Goal: Check status: Check status

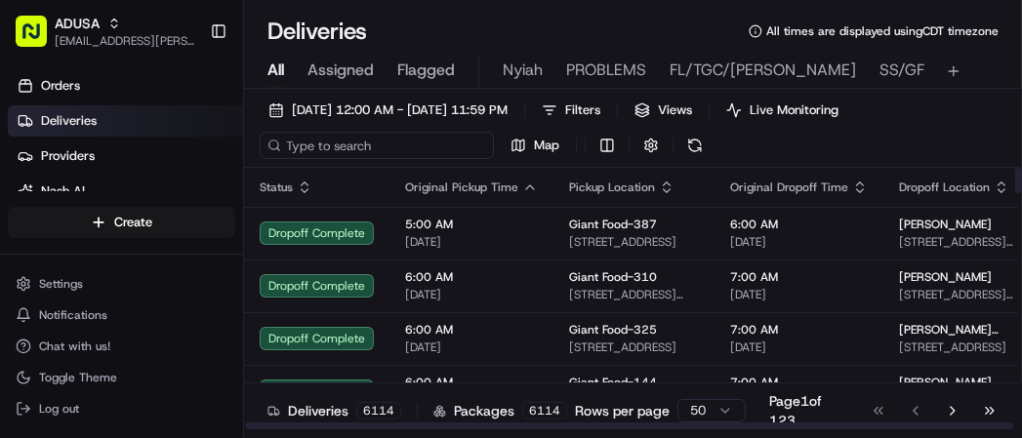
click at [365, 148] on input at bounding box center [377, 145] width 234 height 27
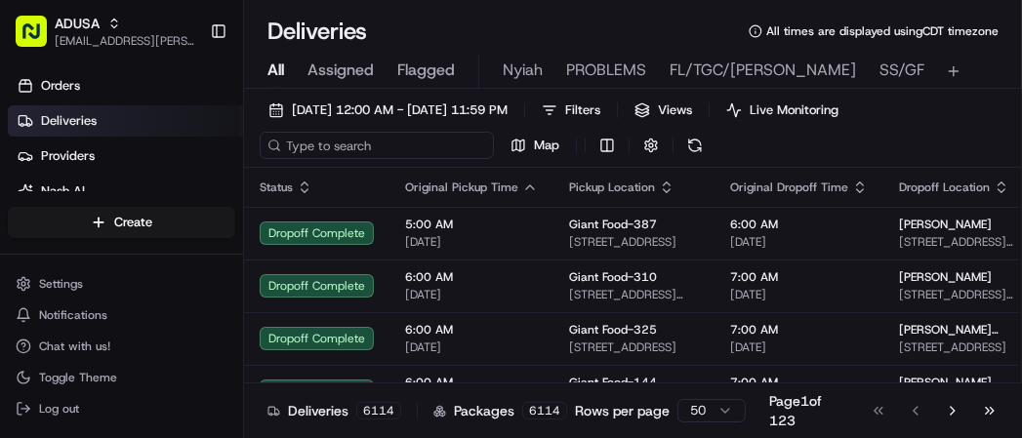
paste input "m707176161"
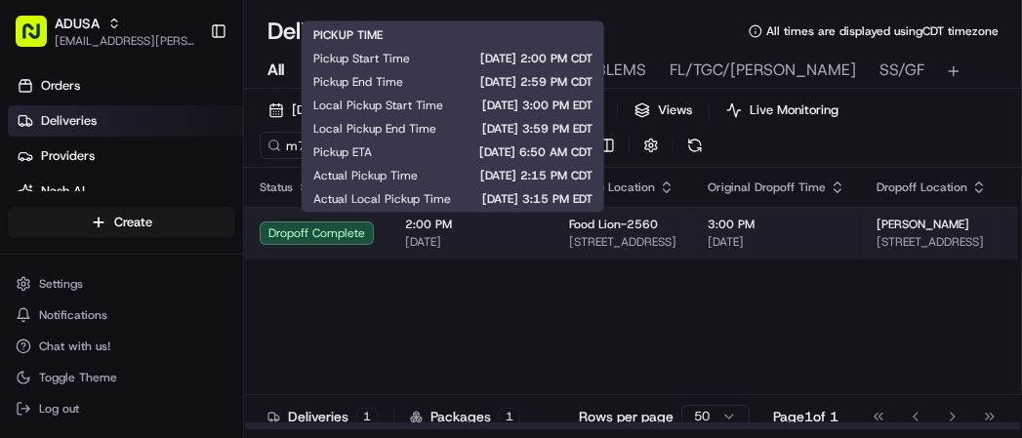
type input "m707176161"
click at [507, 228] on span "2:00 PM" at bounding box center [471, 225] width 133 height 16
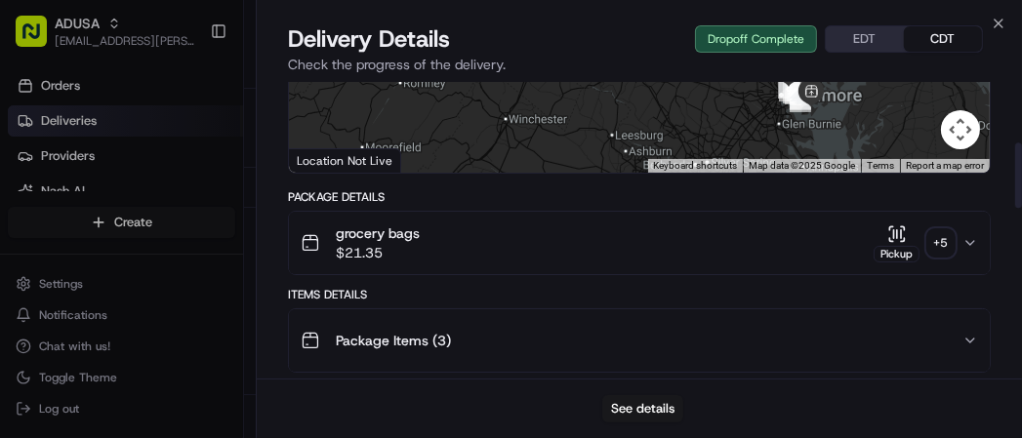
scroll to position [121, 0]
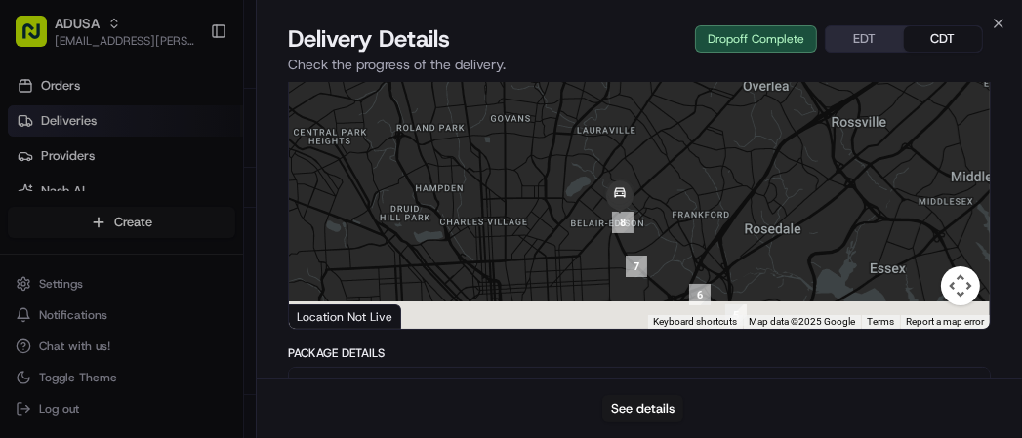
drag, startPoint x: 648, startPoint y: 262, endPoint x: 667, endPoint y: 152, distance: 111.0
click at [667, 152] on div at bounding box center [639, 183] width 701 height 291
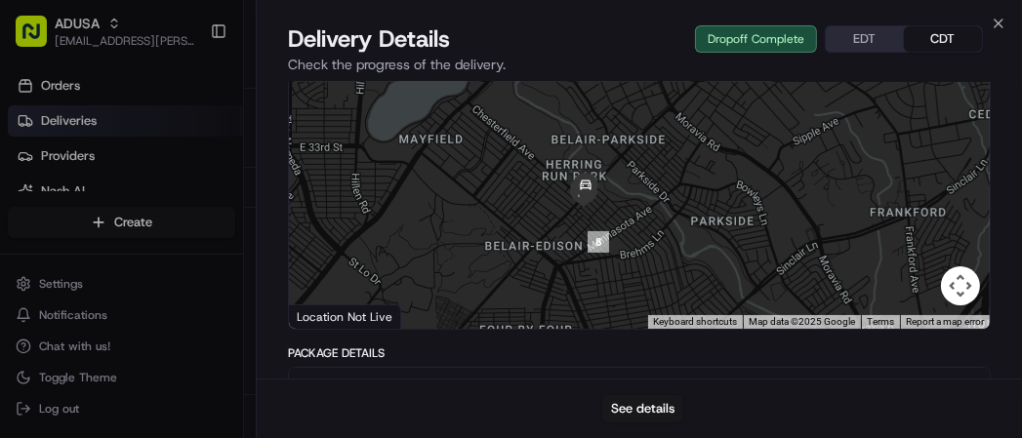
drag, startPoint x: 601, startPoint y: 168, endPoint x: 648, endPoint y: 254, distance: 97.8
click at [648, 254] on div at bounding box center [639, 183] width 701 height 291
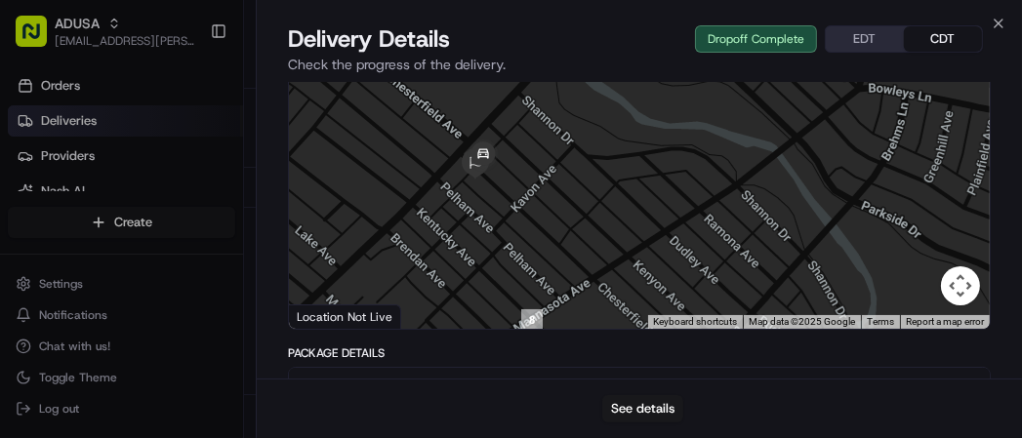
drag, startPoint x: 514, startPoint y: 183, endPoint x: 556, endPoint y: 183, distance: 42.0
click at [556, 183] on div at bounding box center [639, 183] width 701 height 291
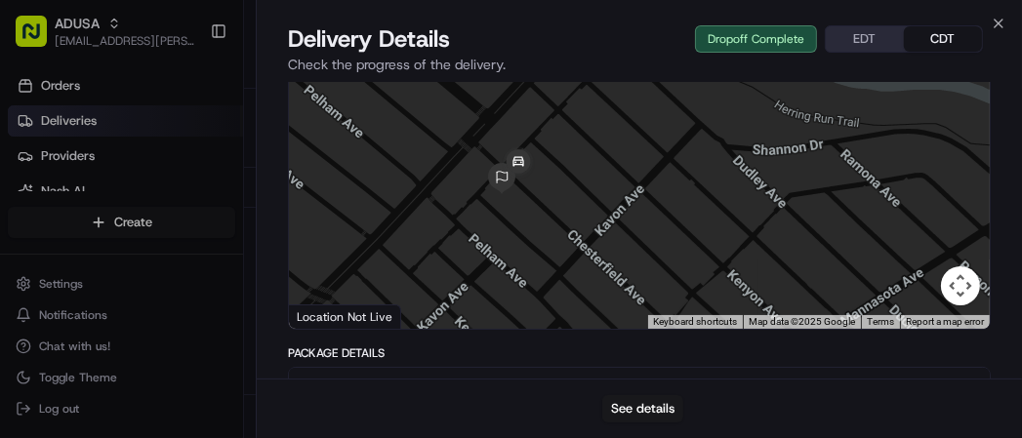
drag, startPoint x: 476, startPoint y: 170, endPoint x: 550, endPoint y: 183, distance: 75.4
click at [555, 182] on div at bounding box center [639, 183] width 701 height 291
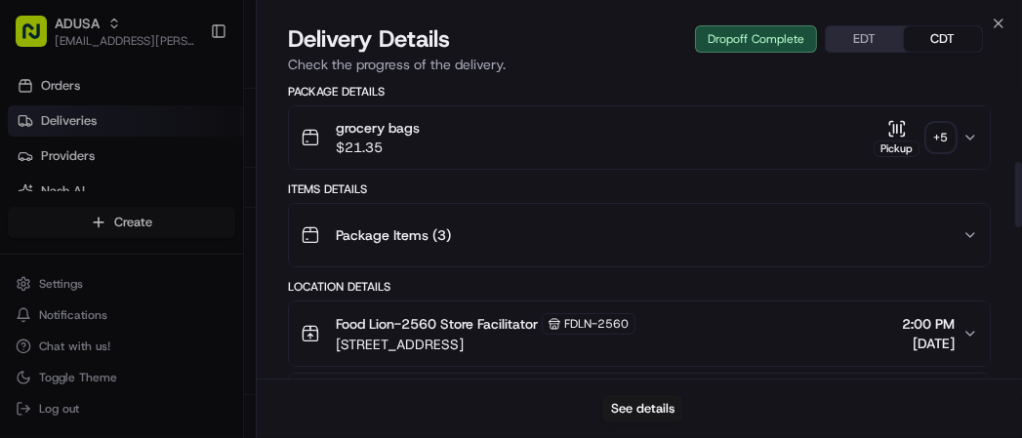
scroll to position [355, 0]
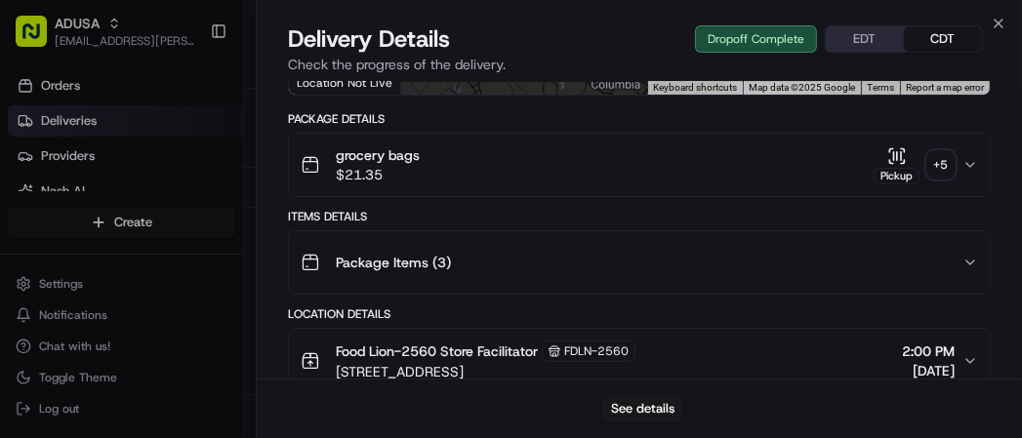
click at [954, 160] on div "grocery bags $21.35 Pickup + 5" at bounding box center [632, 164] width 662 height 39
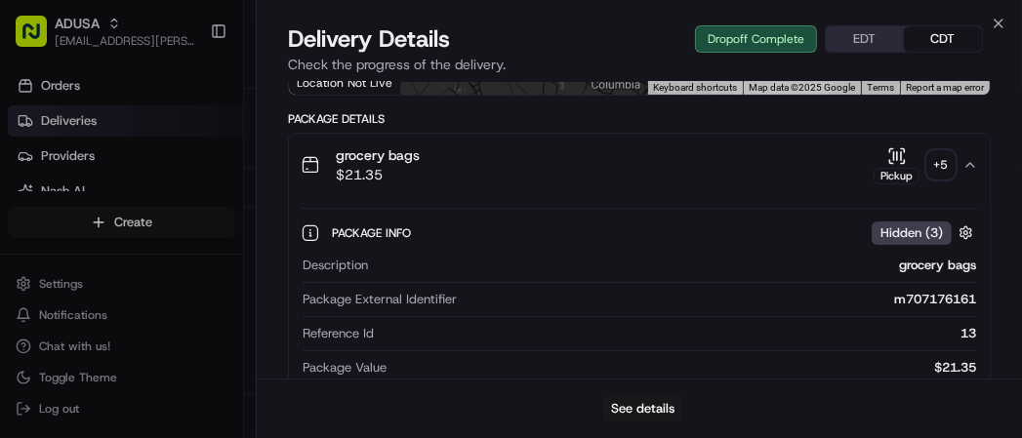
click at [971, 164] on icon "button" at bounding box center [970, 165] width 16 height 16
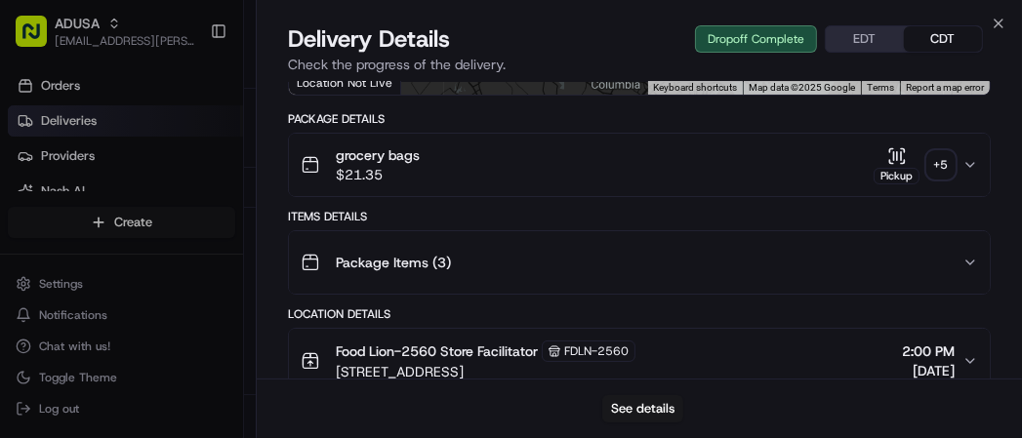
click at [929, 160] on div "+ 5" at bounding box center [940, 164] width 27 height 27
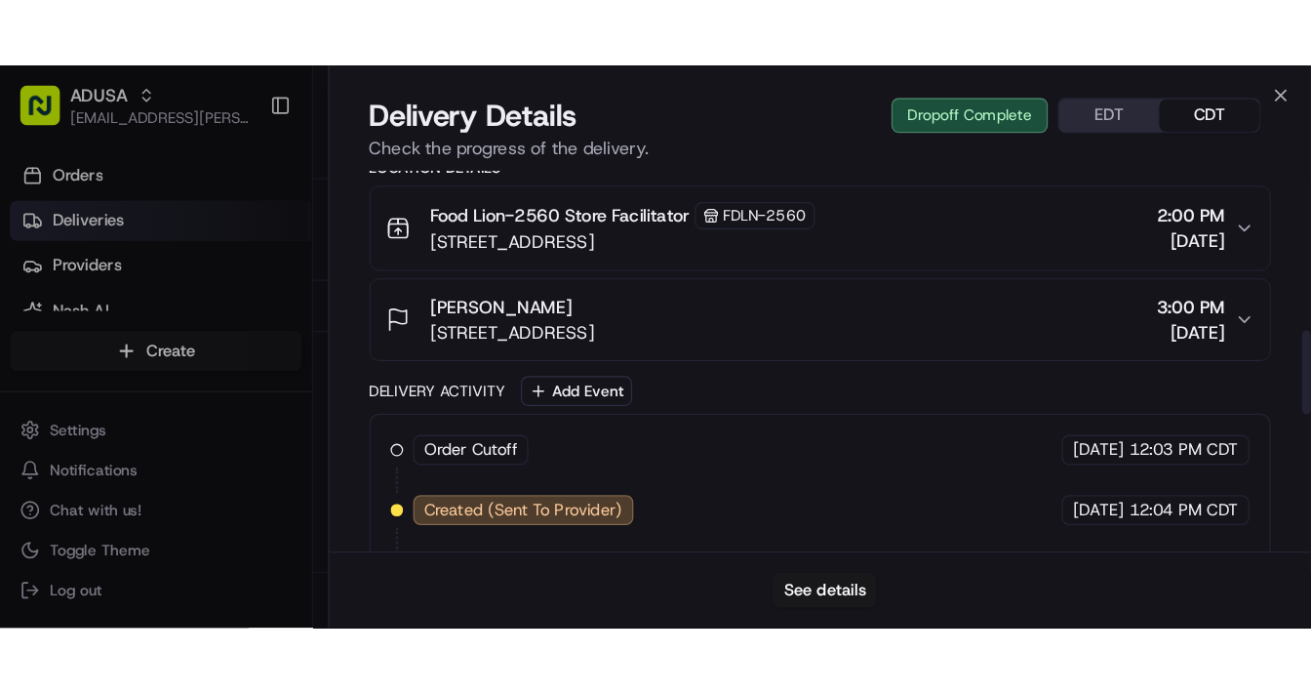
scroll to position [121, 0]
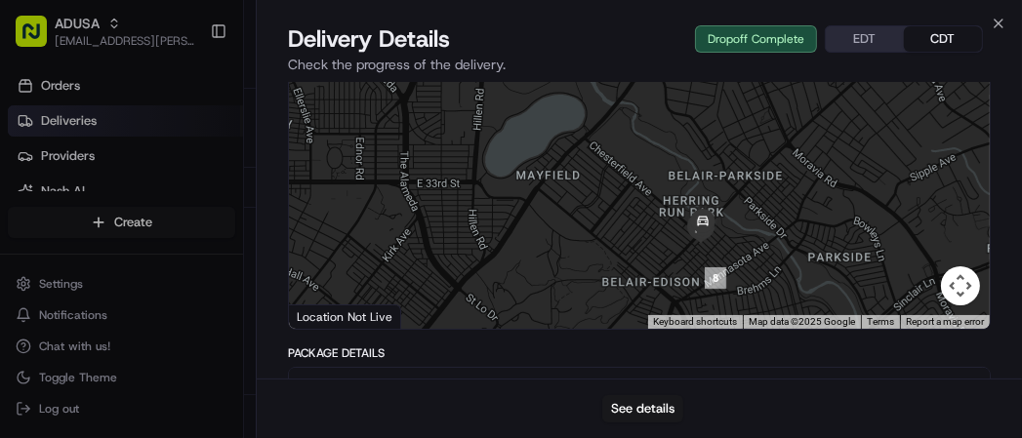
drag, startPoint x: 777, startPoint y: 234, endPoint x: 768, endPoint y: 142, distance: 92.1
click at [768, 142] on div at bounding box center [639, 183] width 701 height 291
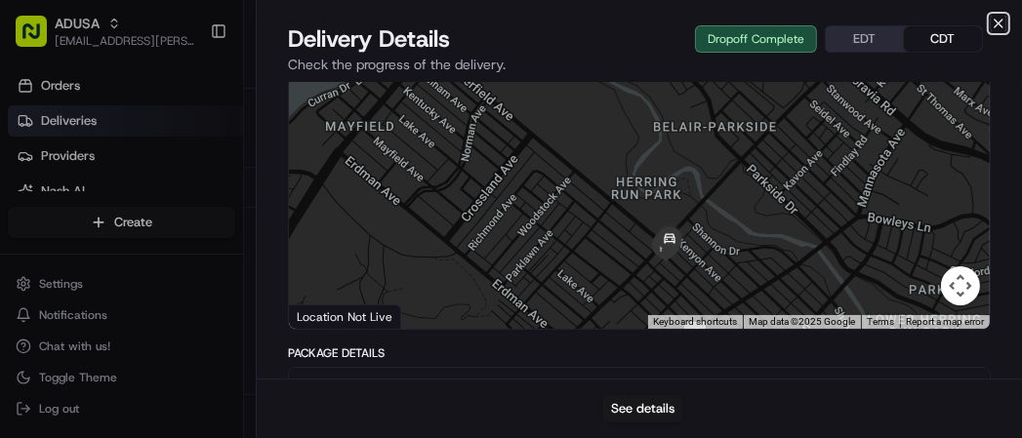
click at [999, 25] on icon "button" at bounding box center [998, 24] width 16 height 16
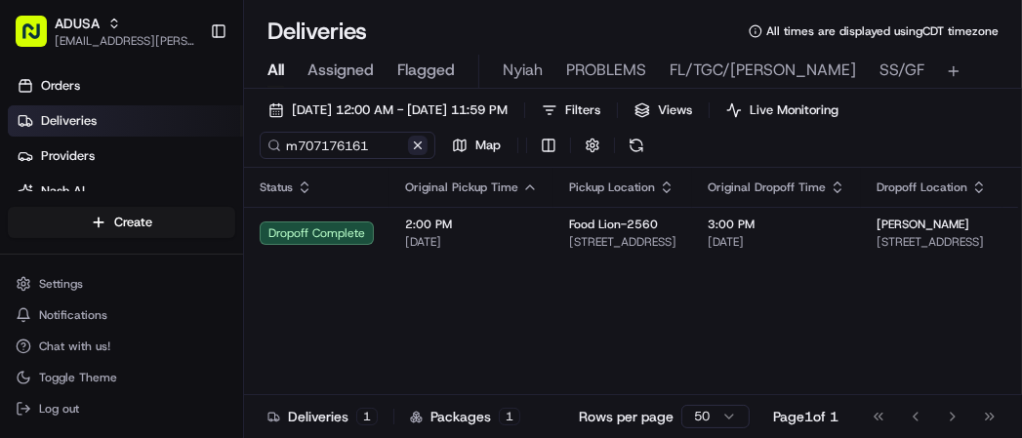
click at [418, 144] on button at bounding box center [418, 146] width 20 height 20
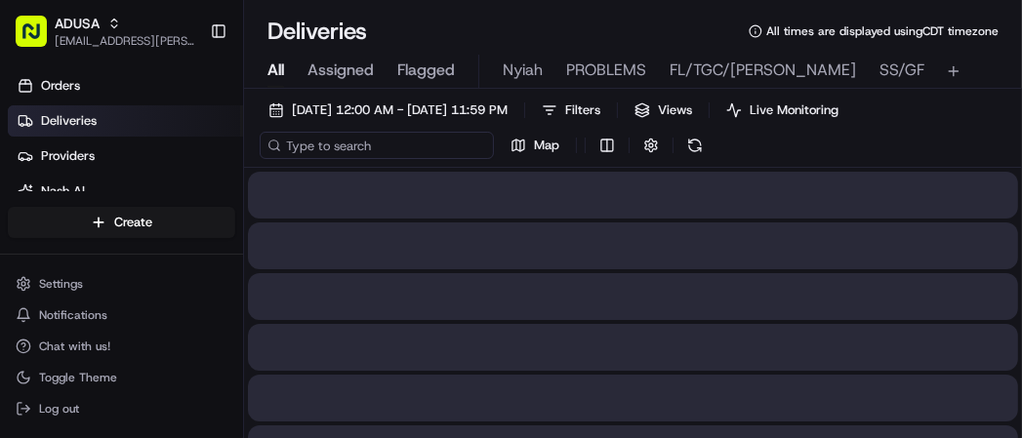
click at [355, 147] on input at bounding box center [377, 145] width 234 height 27
paste input "m707777424"
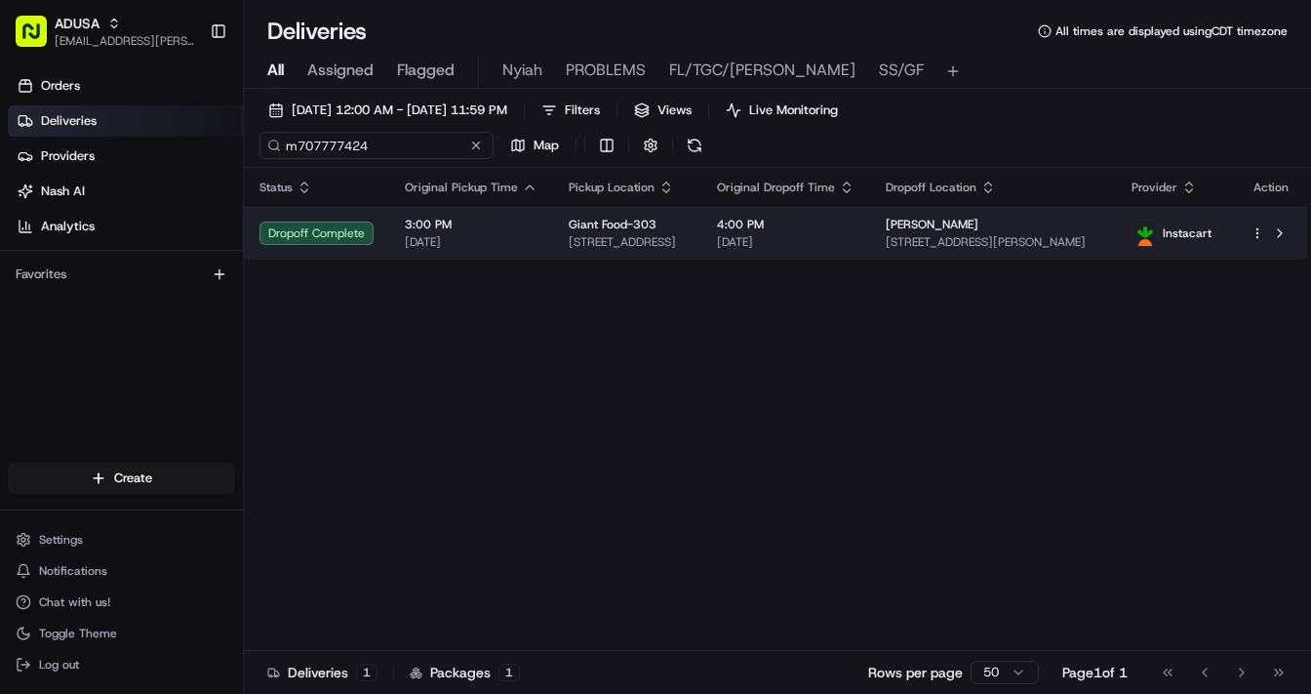
type input "m707777424"
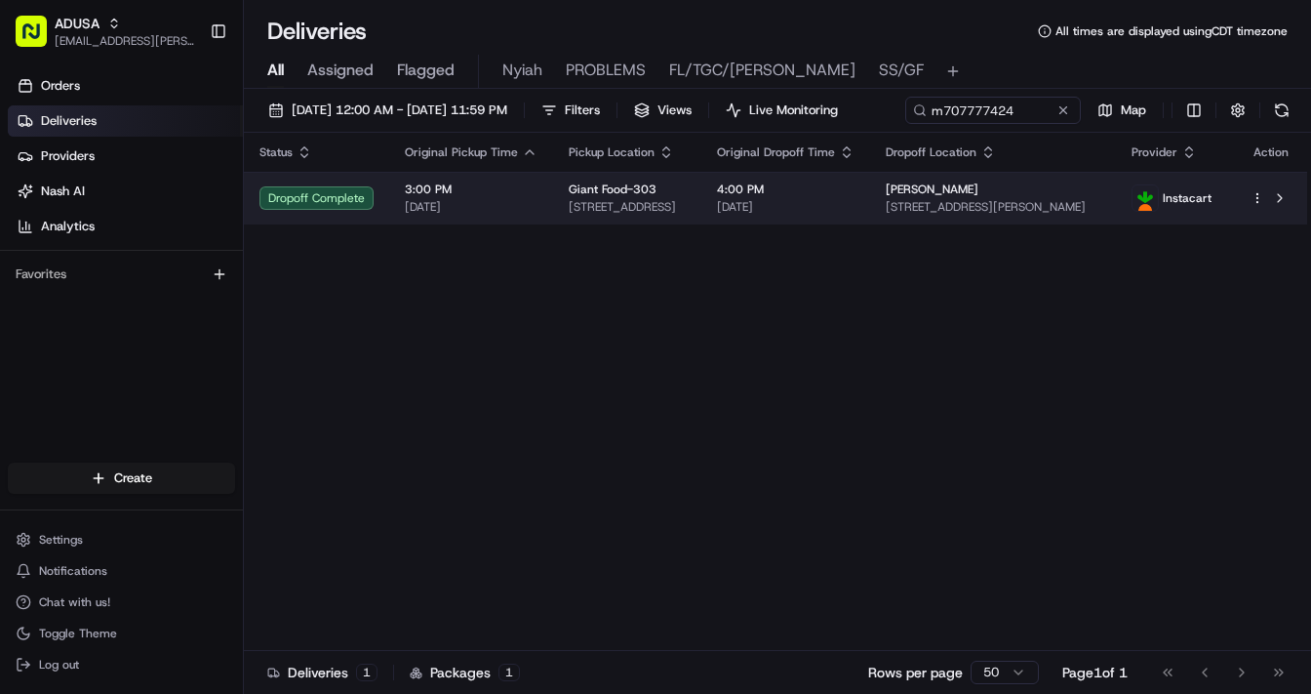
click at [855, 215] on span "[DATE]" at bounding box center [786, 207] width 138 height 16
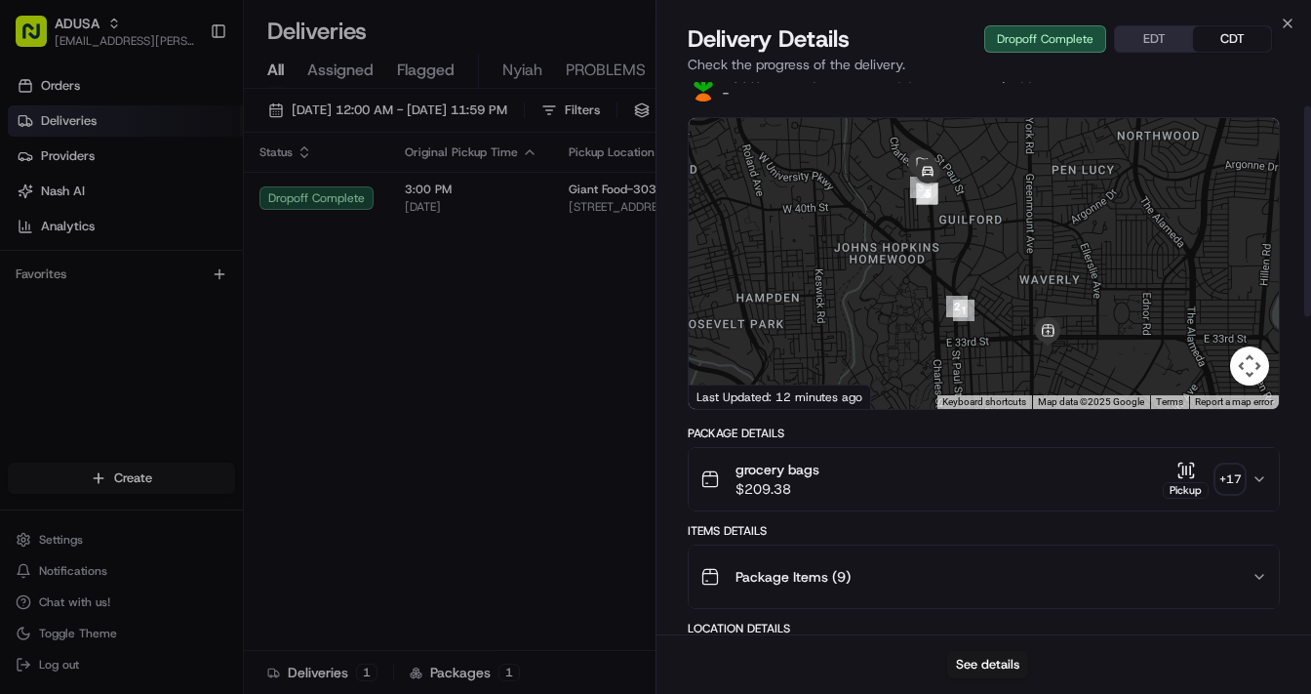
scroll to position [78, 0]
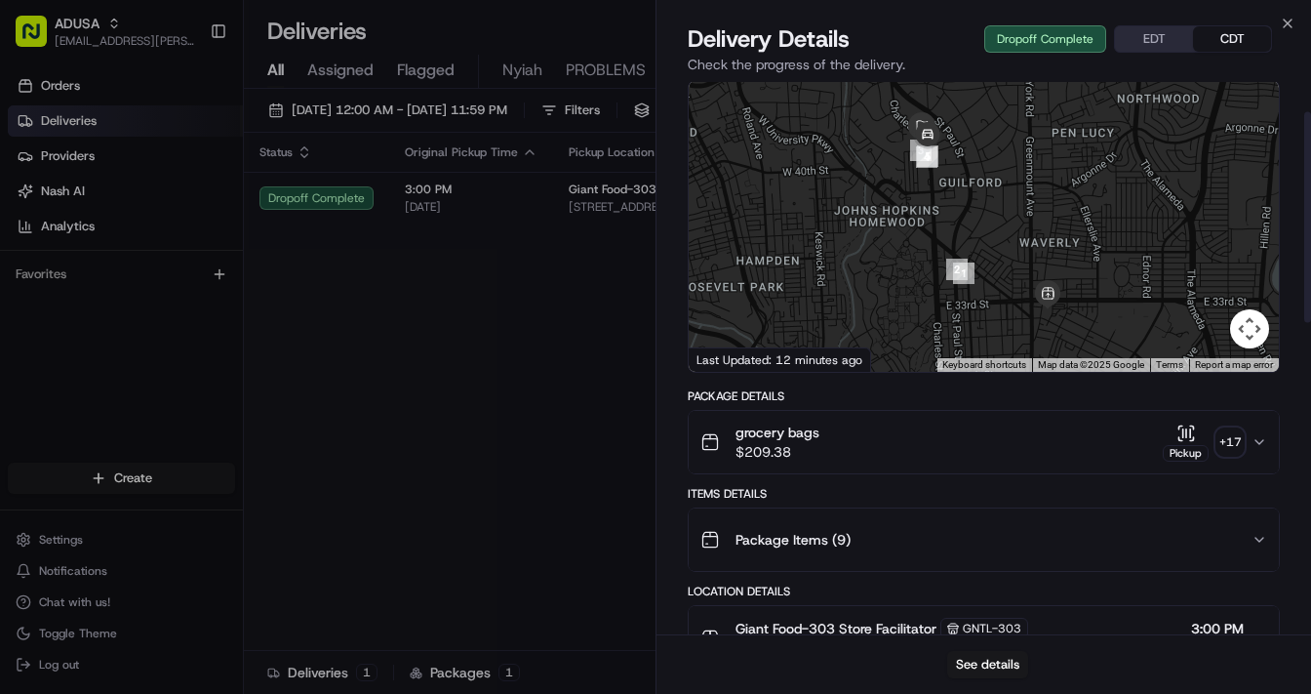
click at [1021, 437] on icon "button" at bounding box center [1260, 442] width 16 height 16
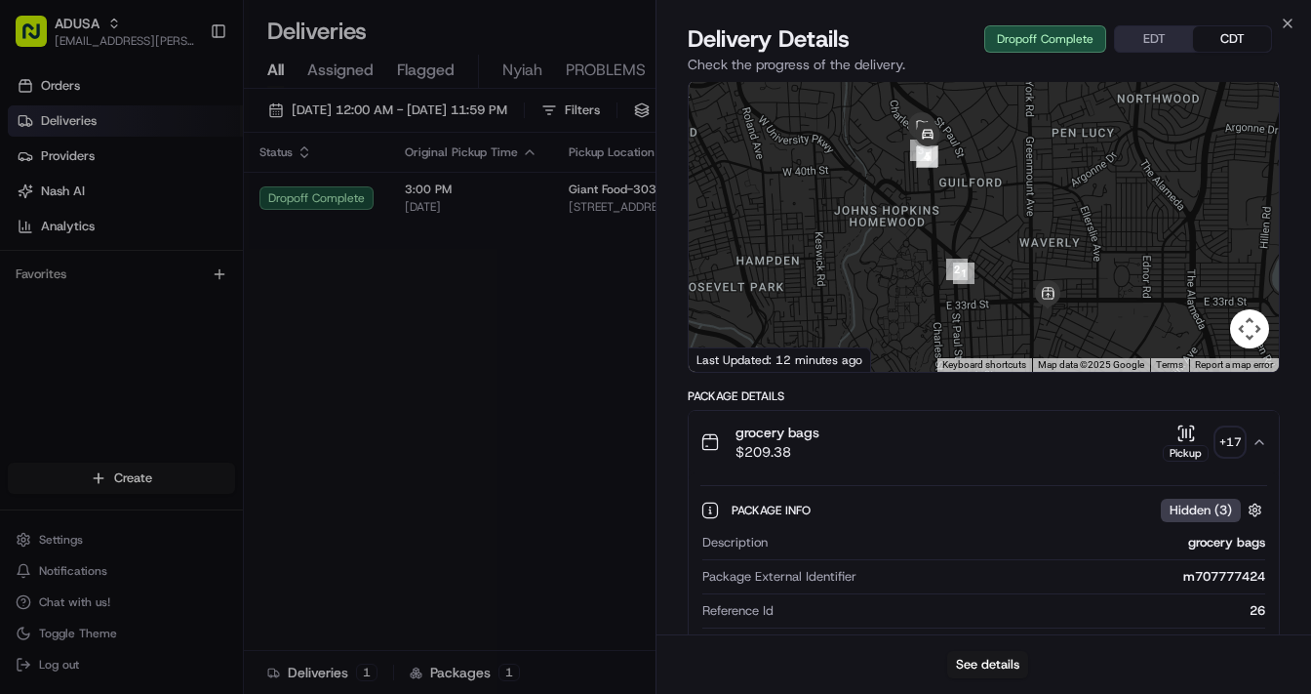
click at [1021, 437] on div "+ 17" at bounding box center [1230, 441] width 27 height 27
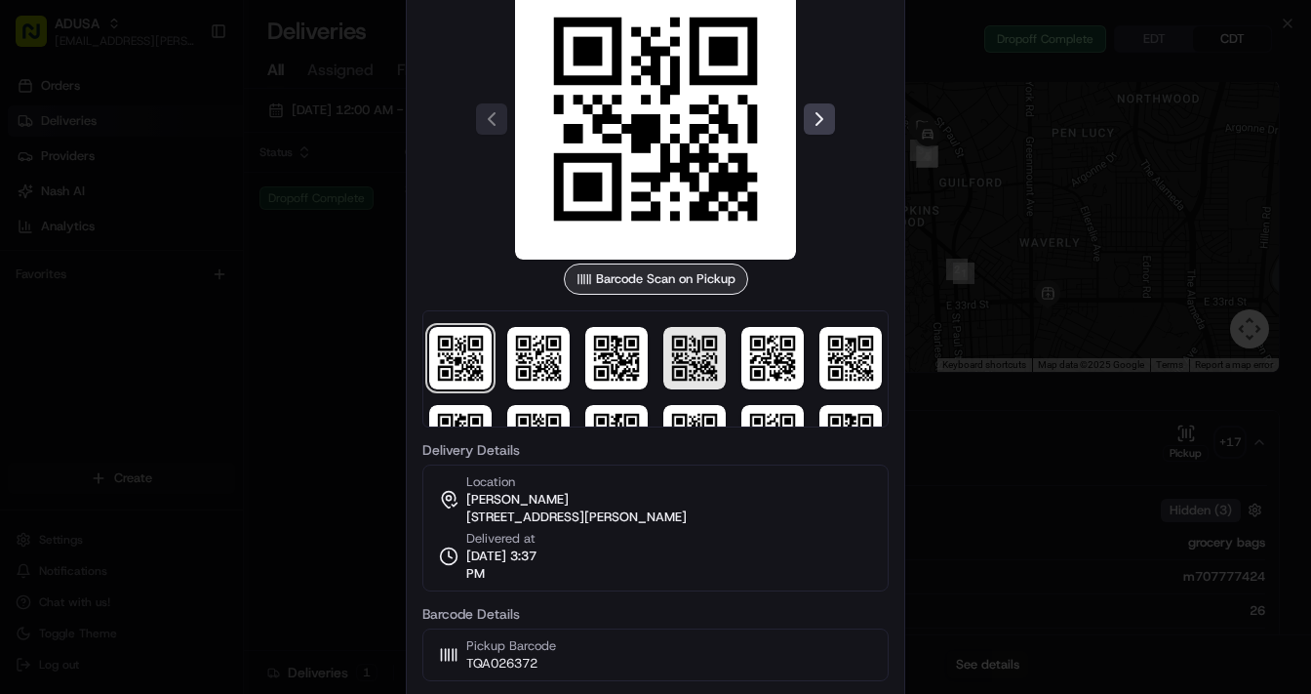
scroll to position [134, 0]
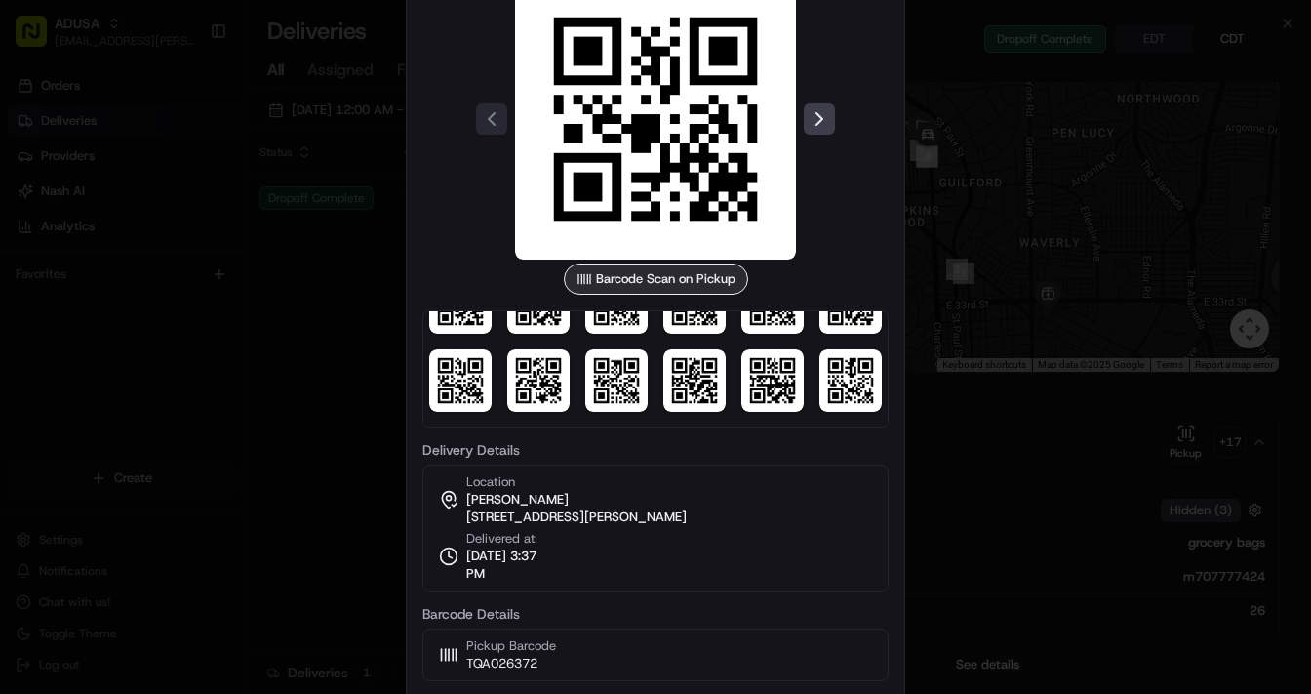
drag, startPoint x: 1009, startPoint y: 335, endPoint x: 1023, endPoint y: 289, distance: 47.9
click at [1008, 340] on div at bounding box center [655, 347] width 1311 height 694
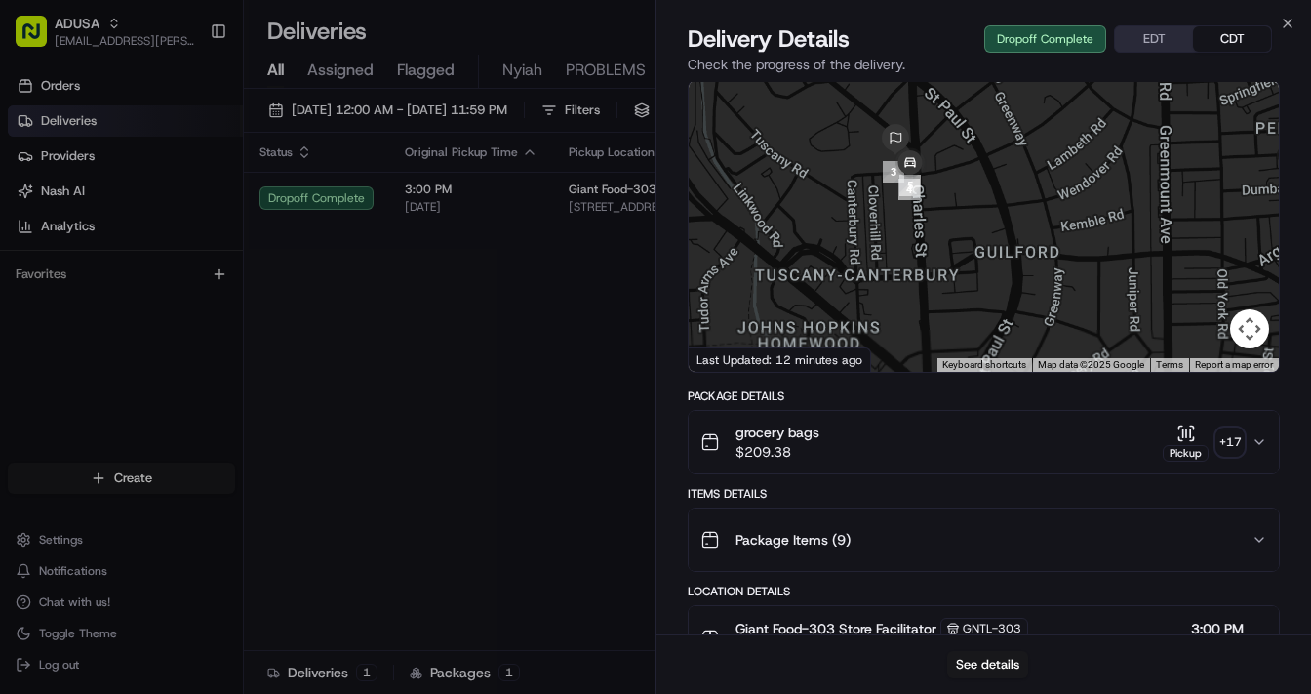
drag, startPoint x: 919, startPoint y: 155, endPoint x: 934, endPoint y: 232, distance: 78.5
click at [940, 244] on div at bounding box center [984, 226] width 590 height 291
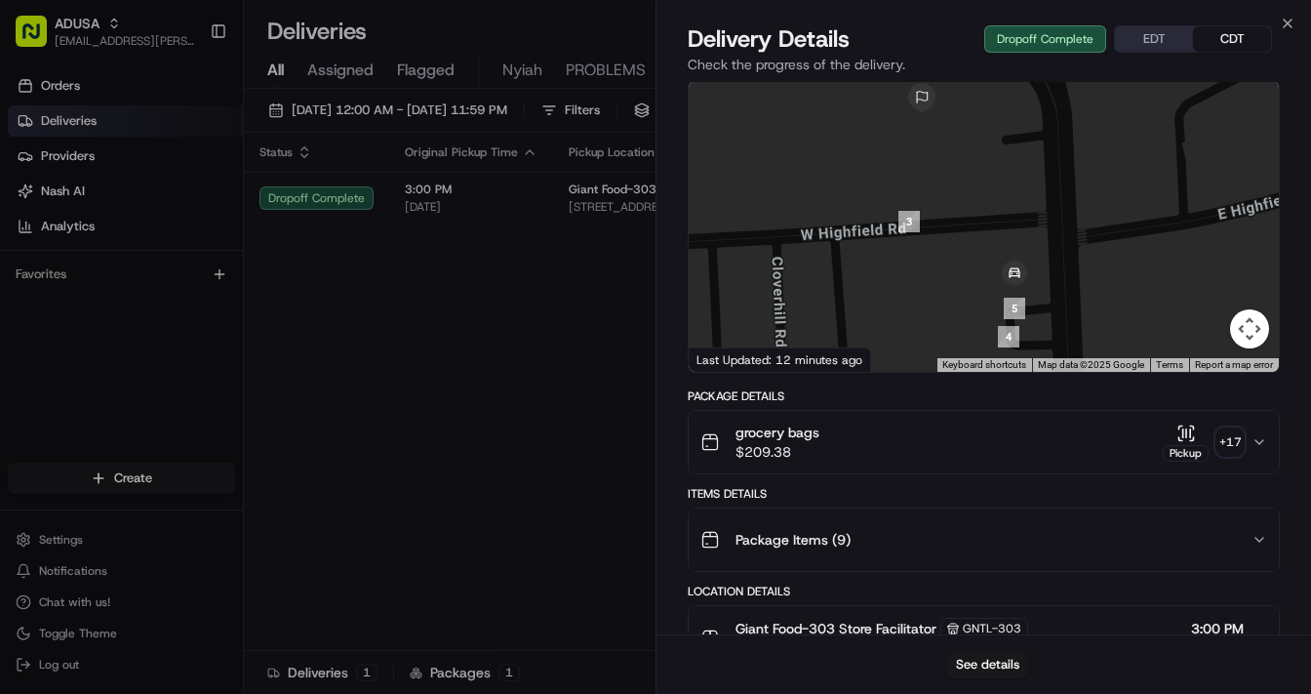
drag, startPoint x: 951, startPoint y: 222, endPoint x: 972, endPoint y: 334, distance: 114.1
click at [976, 340] on div at bounding box center [984, 226] width 590 height 291
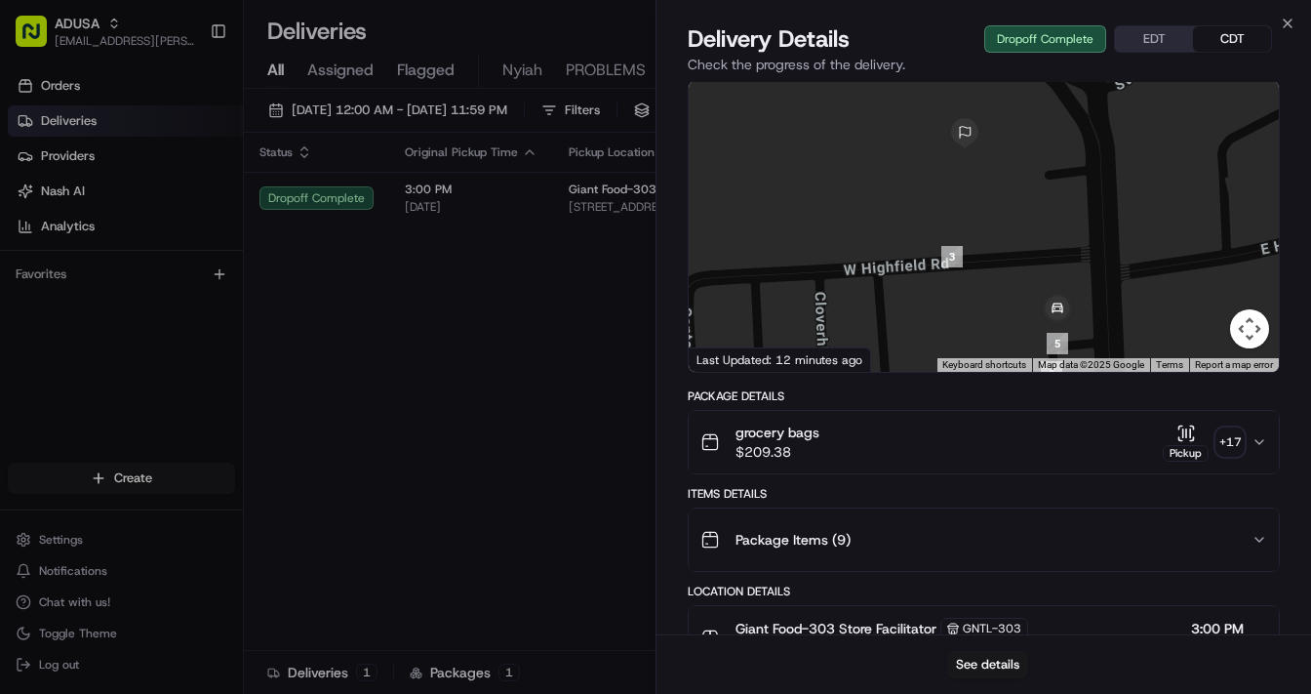
drag, startPoint x: 969, startPoint y: 227, endPoint x: 995, endPoint y: 192, distance: 43.9
click at [995, 192] on div at bounding box center [984, 226] width 590 height 291
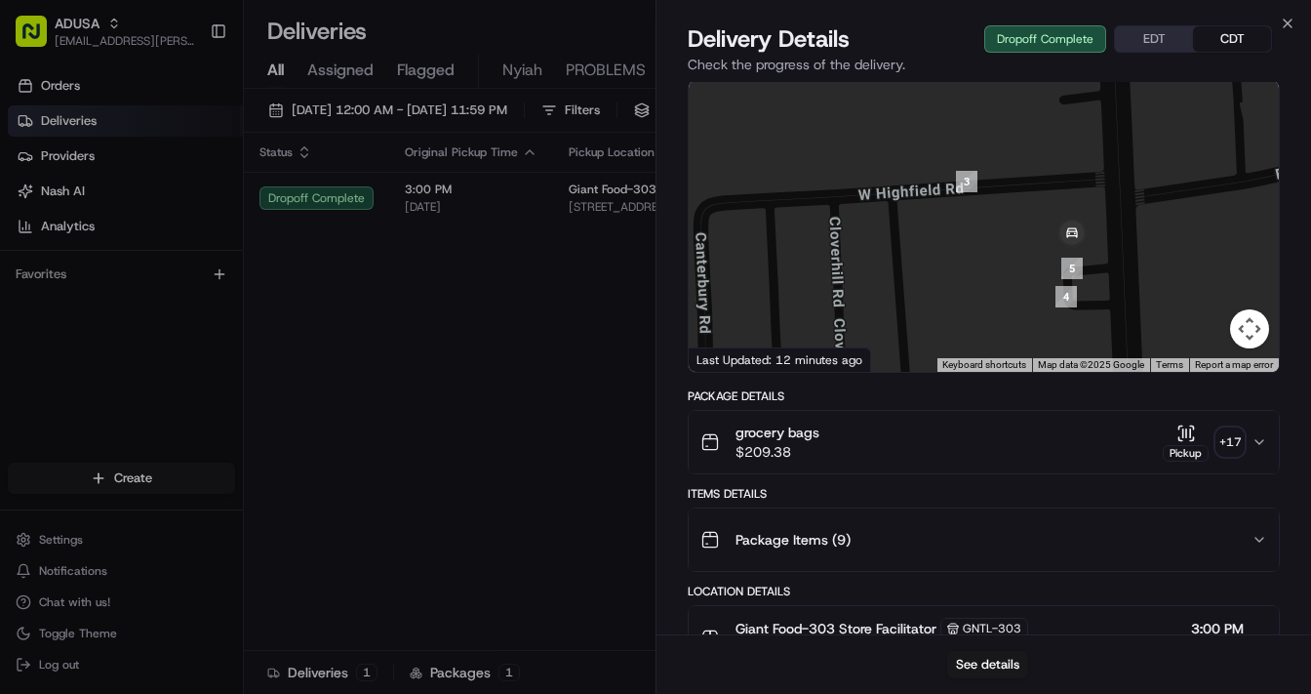
drag, startPoint x: 1020, startPoint y: 249, endPoint x: 993, endPoint y: 192, distance: 62.4
click at [1021, 180] on div at bounding box center [984, 226] width 590 height 291
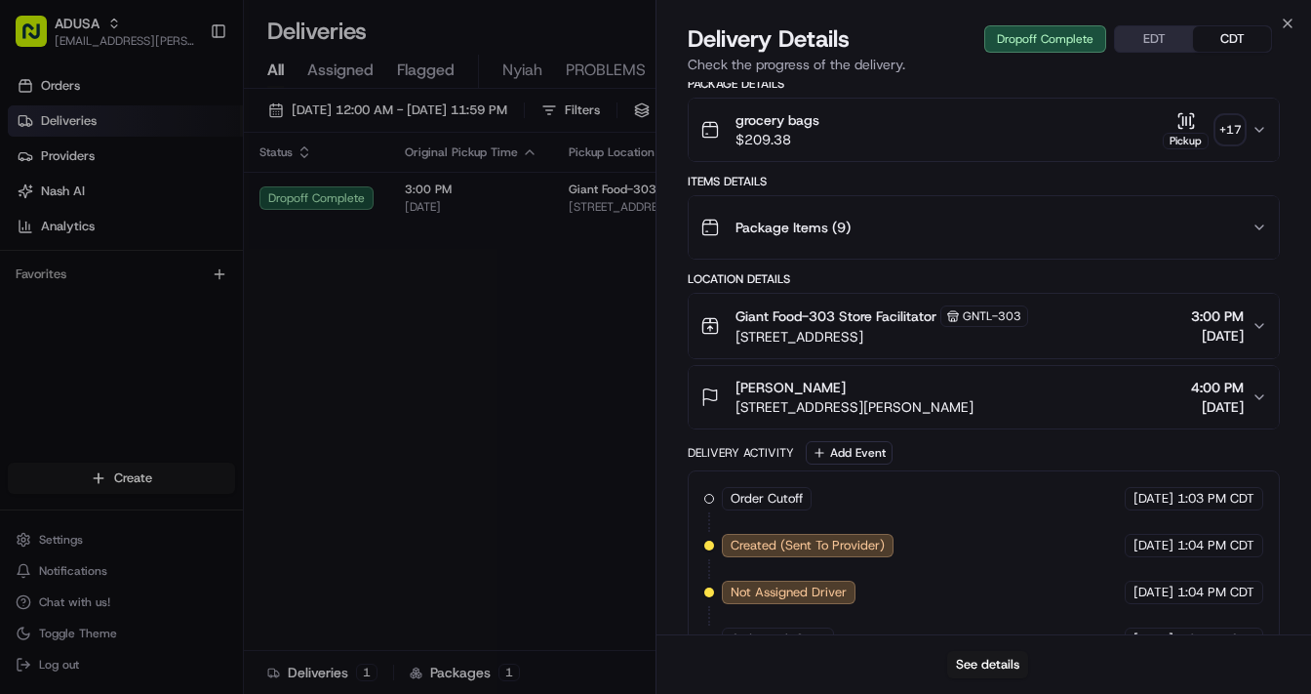
scroll to position [312, 0]
